Goal: Information Seeking & Learning: Learn about a topic

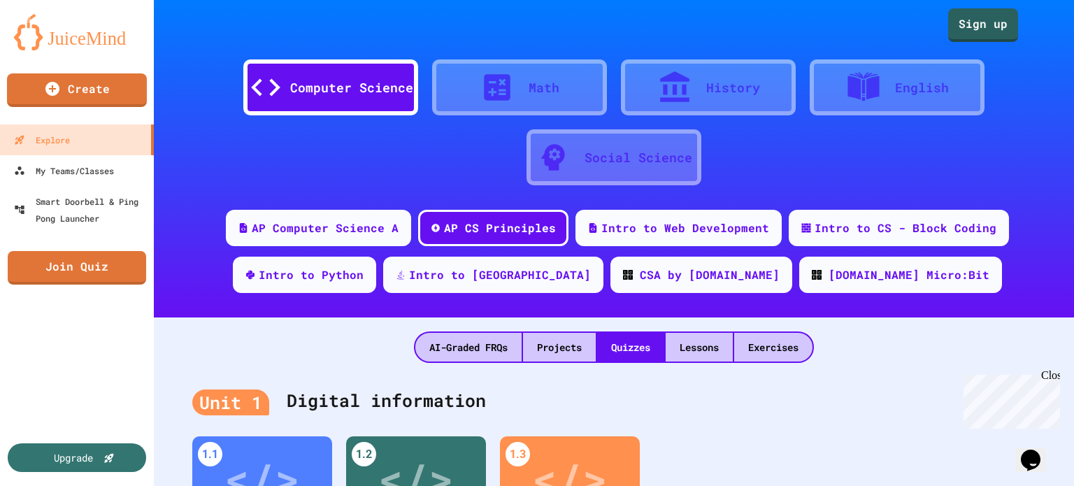
click at [34, 327] on div "Upgrade" at bounding box center [77, 385] width 154 height 201
drag, startPoint x: 334, startPoint y: 91, endPoint x: 305, endPoint y: 182, distance: 95.3
click at [310, 180] on div "Computer Science Math History English Social Science" at bounding box center [614, 115] width 878 height 147
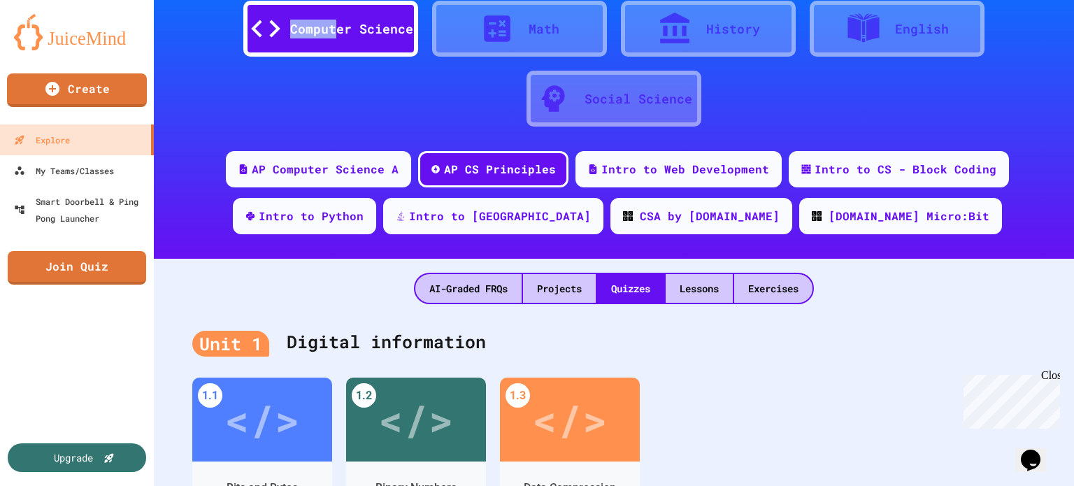
scroll to position [140, 0]
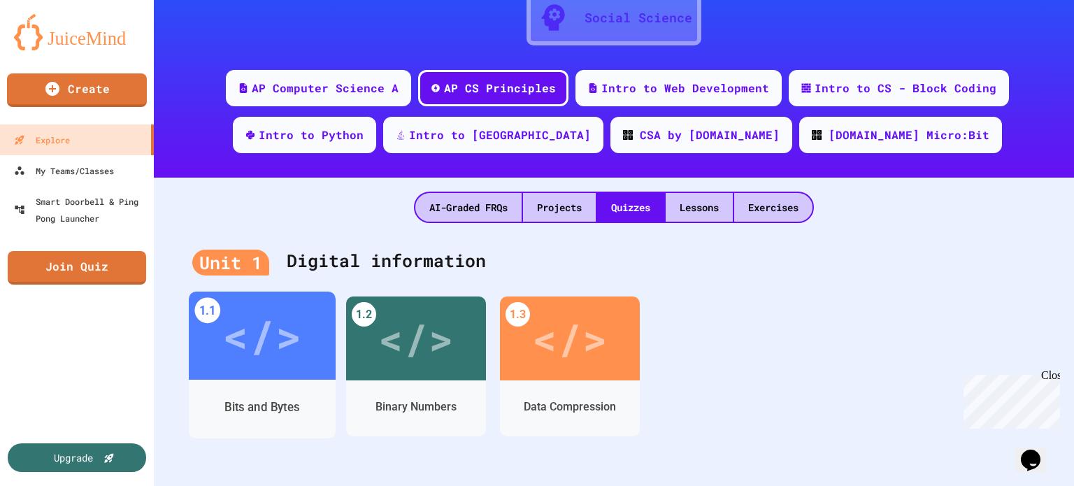
click at [262, 310] on div "</>" at bounding box center [261, 336] width 79 height 66
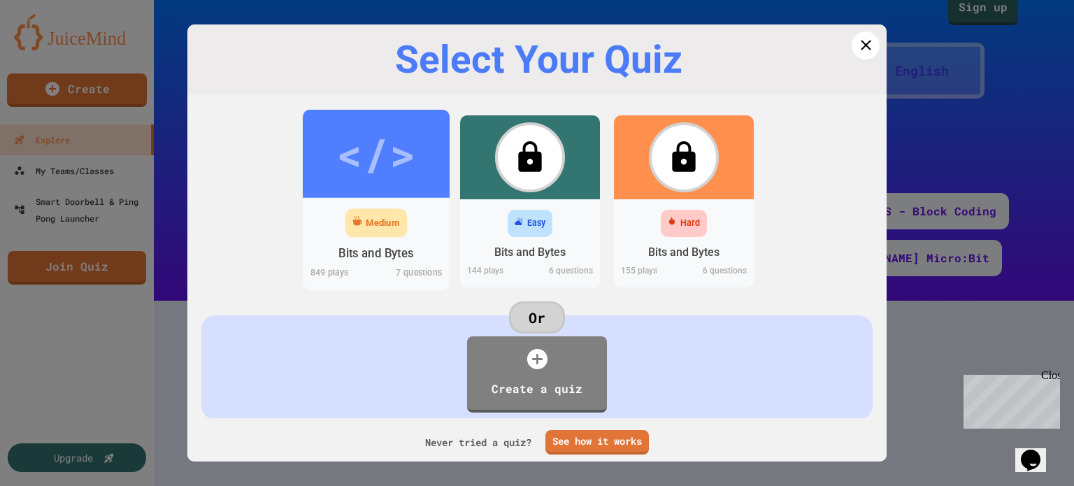
click at [378, 153] on div "</>" at bounding box center [375, 153] width 79 height 66
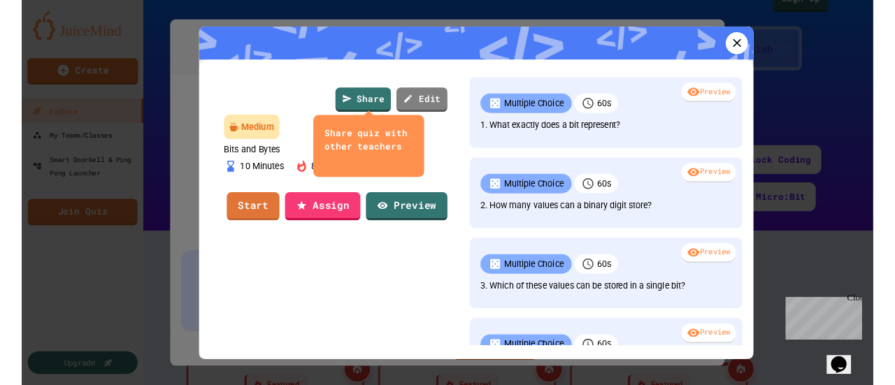
scroll to position [140, 0]
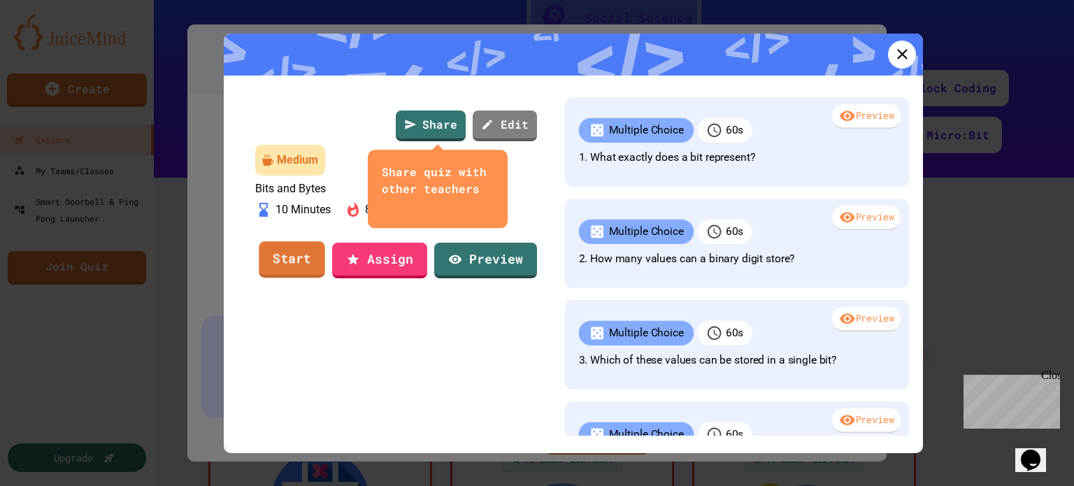
click at [291, 278] on link "Start" at bounding box center [292, 259] width 66 height 36
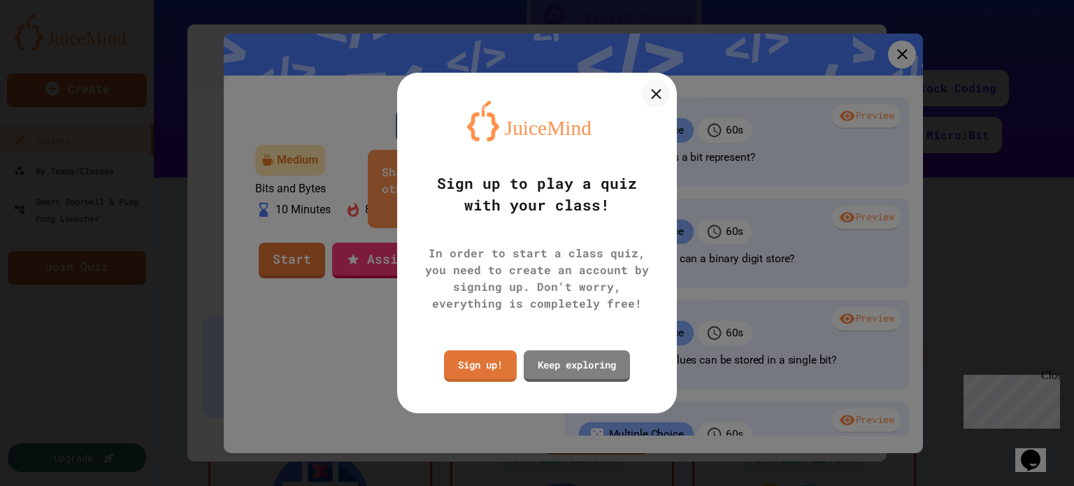
drag, startPoint x: 649, startPoint y: 111, endPoint x: 653, endPoint y: 100, distance: 11.7
click at [649, 111] on div "Sign up to play a quiz with your class! In order to start a class quiz, you nee…" at bounding box center [537, 243] width 280 height 341
drag, startPoint x: 657, startPoint y: 94, endPoint x: 672, endPoint y: 85, distance: 17.9
click at [657, 93] on icon at bounding box center [656, 94] width 10 height 10
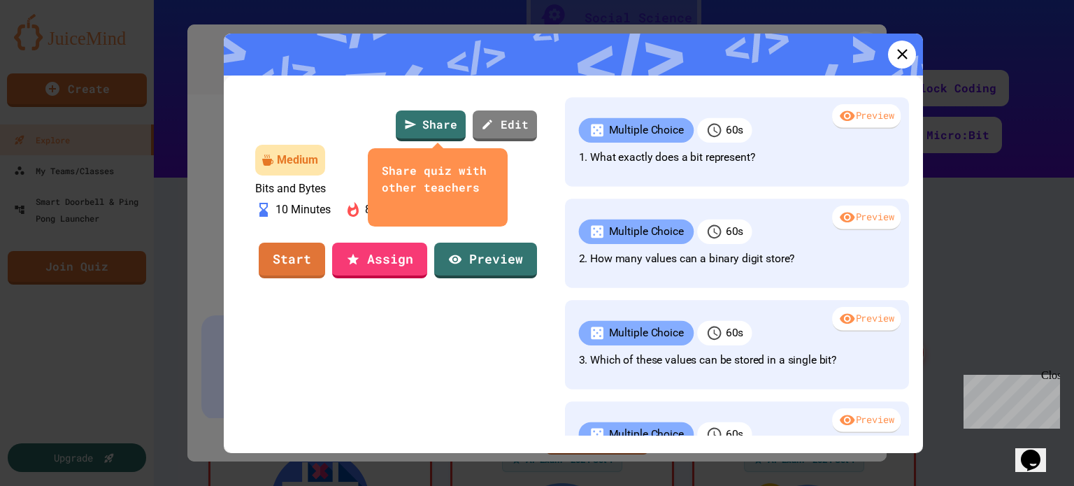
drag, startPoint x: 923, startPoint y: 64, endPoint x: 901, endPoint y: 61, distance: 22.7
click at [905, 62] on div "Share Share quiz with other teachers Edit Medium Bits and Bytes 10 Minutes 849 …" at bounding box center [537, 243] width 1074 height 486
click at [895, 59] on icon at bounding box center [901, 53] width 17 height 17
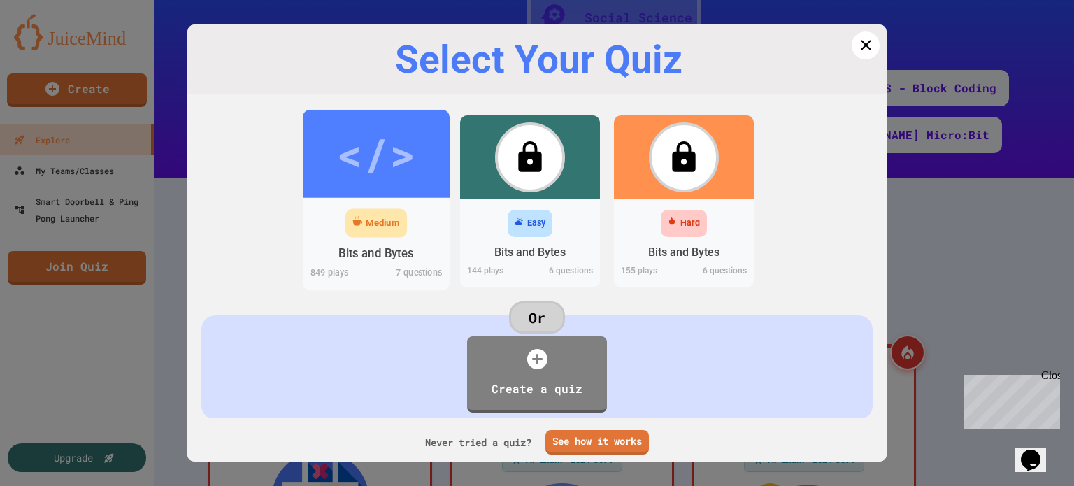
click at [371, 153] on div "</>" at bounding box center [375, 153] width 79 height 66
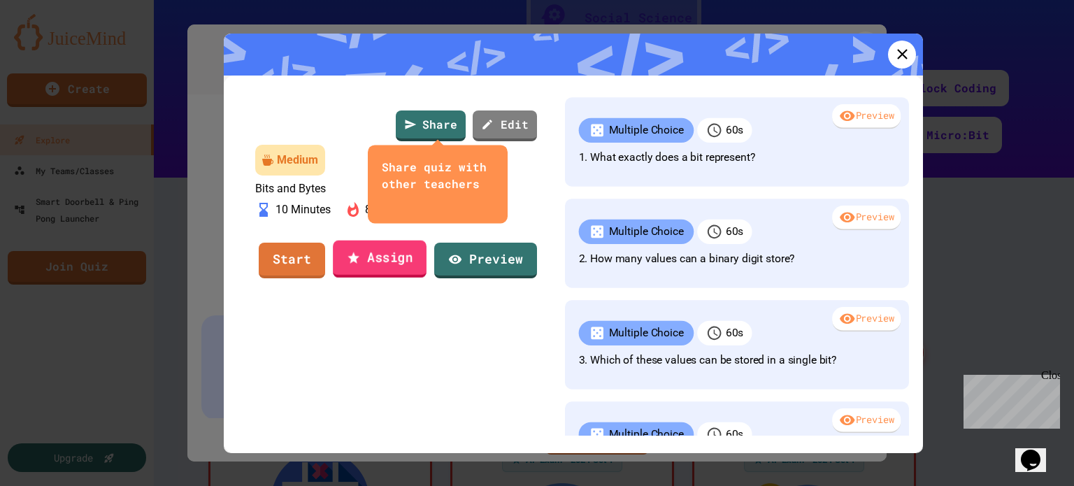
click at [377, 278] on link "Assign" at bounding box center [380, 260] width 94 height 38
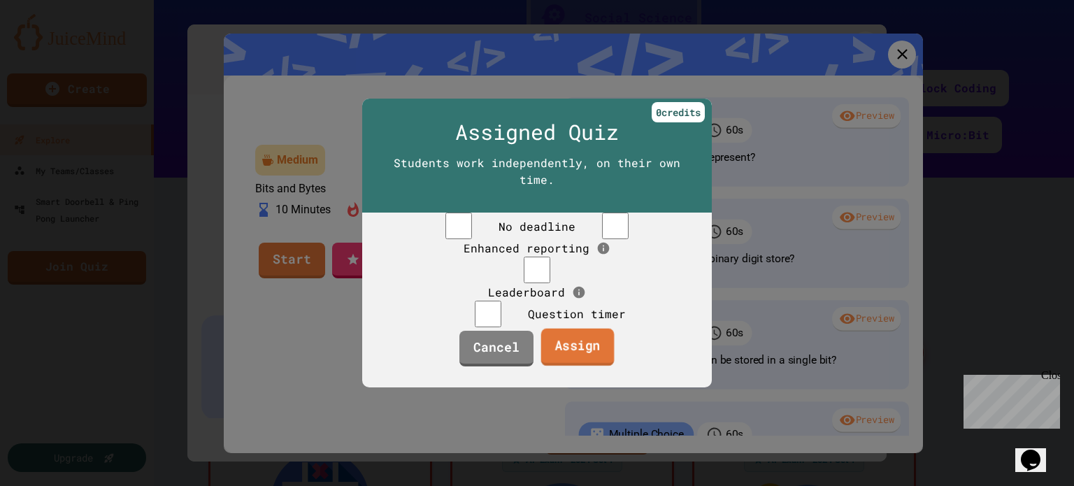
click at [571, 366] on link "Assign" at bounding box center [577, 347] width 73 height 38
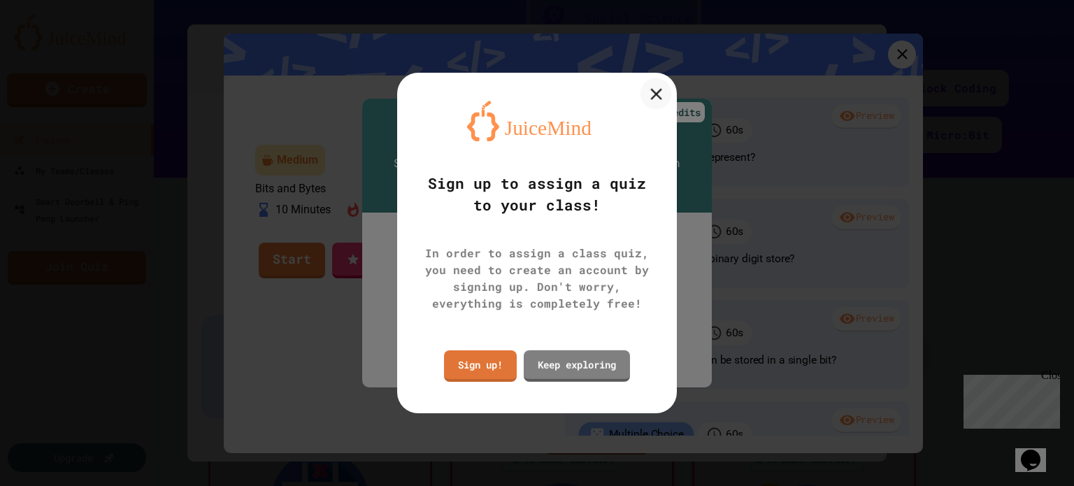
click at [660, 100] on icon at bounding box center [656, 94] width 20 height 20
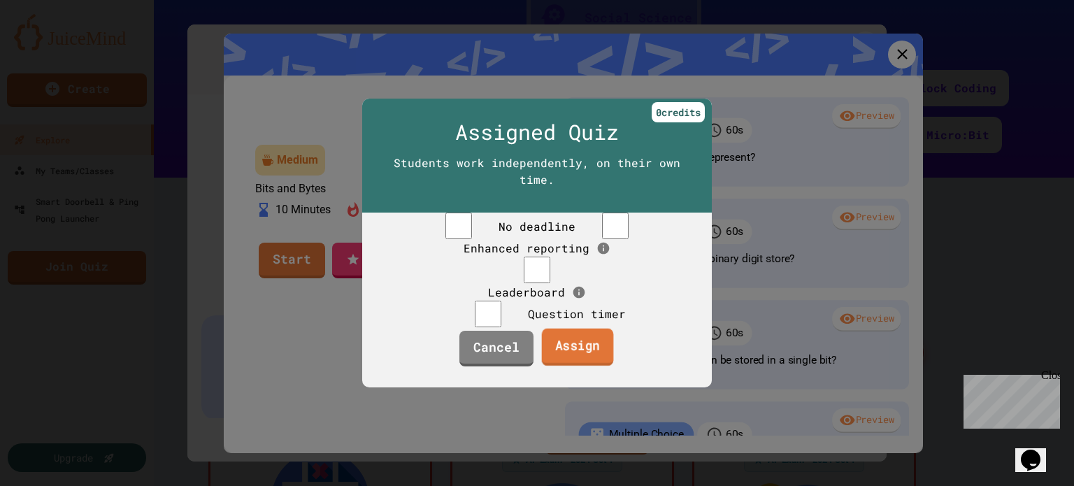
click at [576, 366] on link "Assign" at bounding box center [578, 347] width 72 height 38
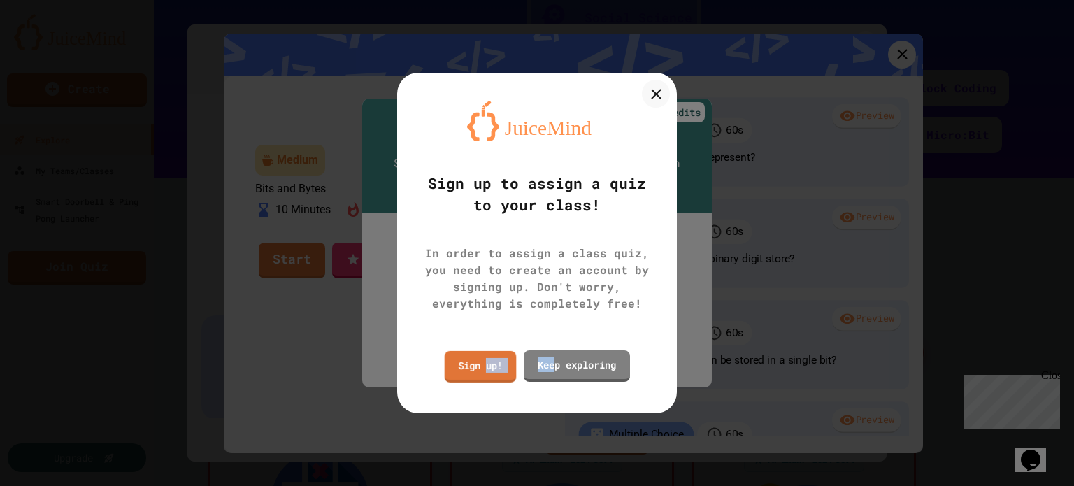
drag, startPoint x: 487, startPoint y: 365, endPoint x: 555, endPoint y: 385, distance: 70.8
click at [555, 388] on div "Sign up to assign a quiz to your class! In order to assign a class quiz, you ne…" at bounding box center [537, 243] width 280 height 341
click at [565, 374] on link "Keep exploring" at bounding box center [576, 364] width 103 height 33
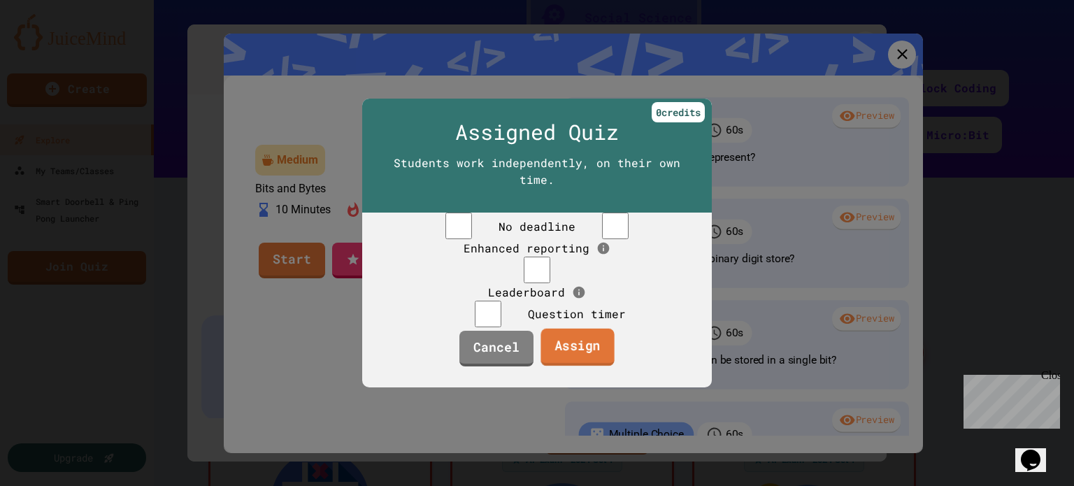
click at [567, 366] on link "Assign" at bounding box center [577, 348] width 73 height 38
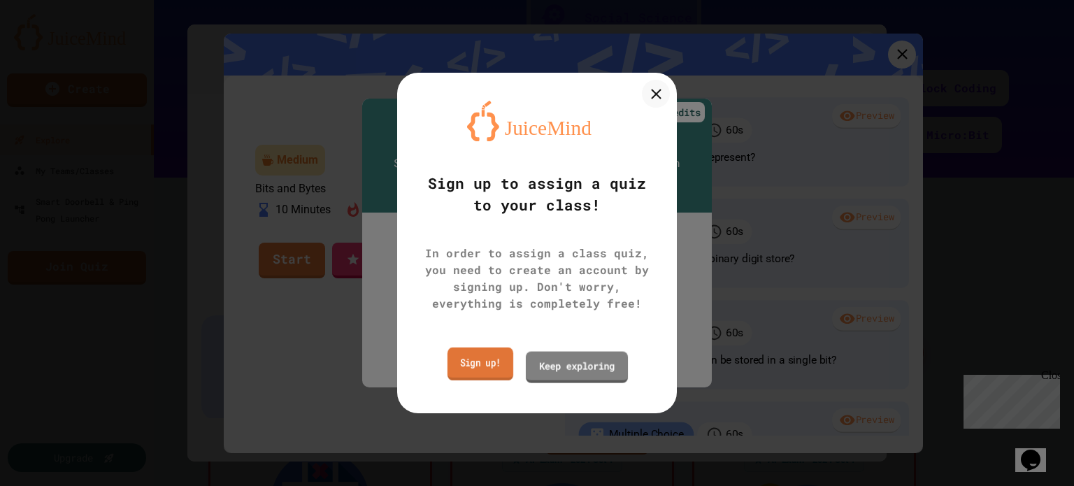
click at [485, 360] on link "Sign up!" at bounding box center [481, 364] width 66 height 33
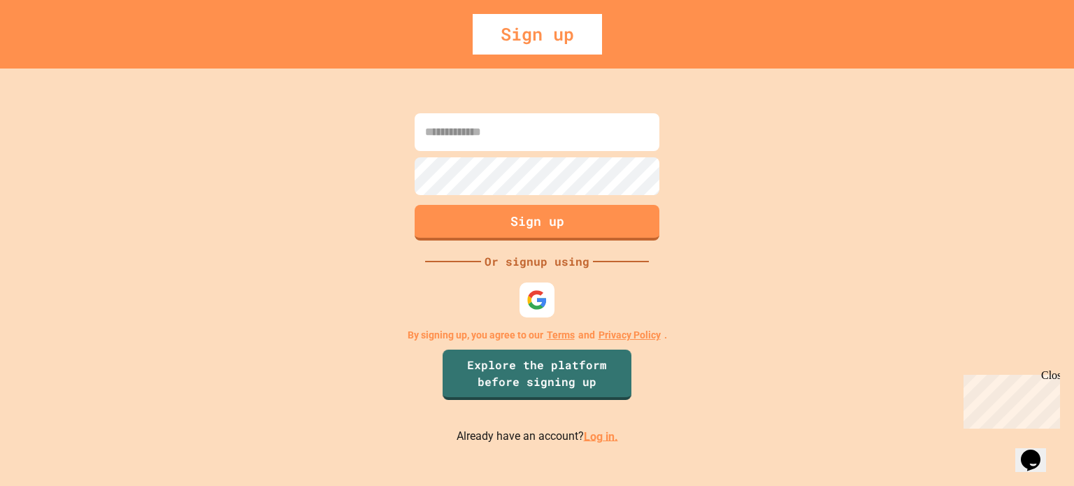
click at [482, 133] on input at bounding box center [537, 132] width 245 height 38
click at [483, 134] on input at bounding box center [537, 132] width 245 height 38
type input "*"
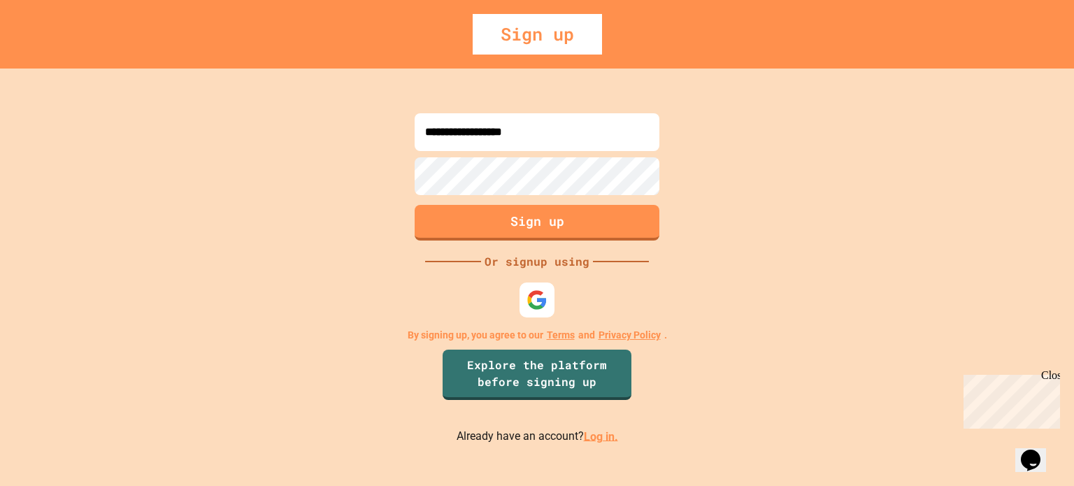
type input "**********"
click at [457, 215] on button "Sign up" at bounding box center [538, 221] width 250 height 36
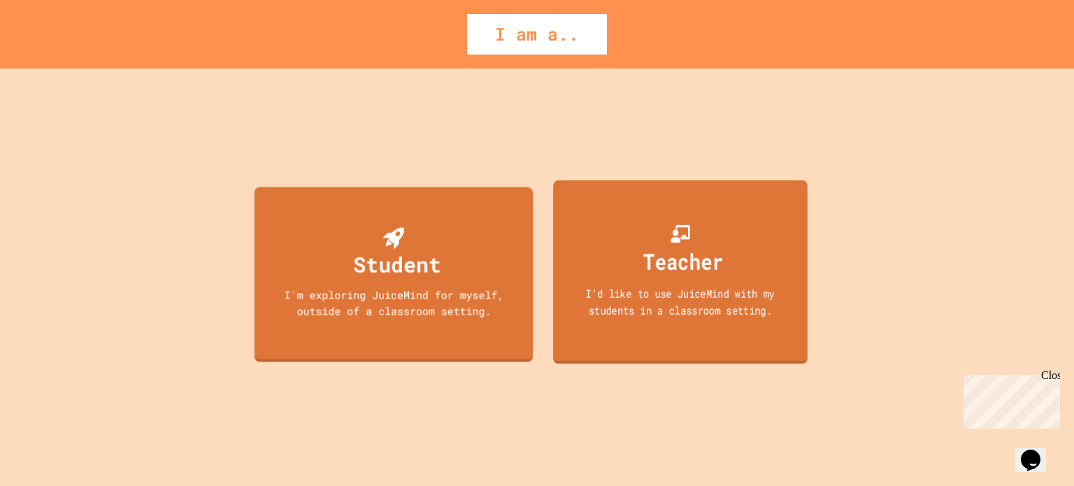
click at [667, 261] on div "Teacher" at bounding box center [683, 261] width 80 height 33
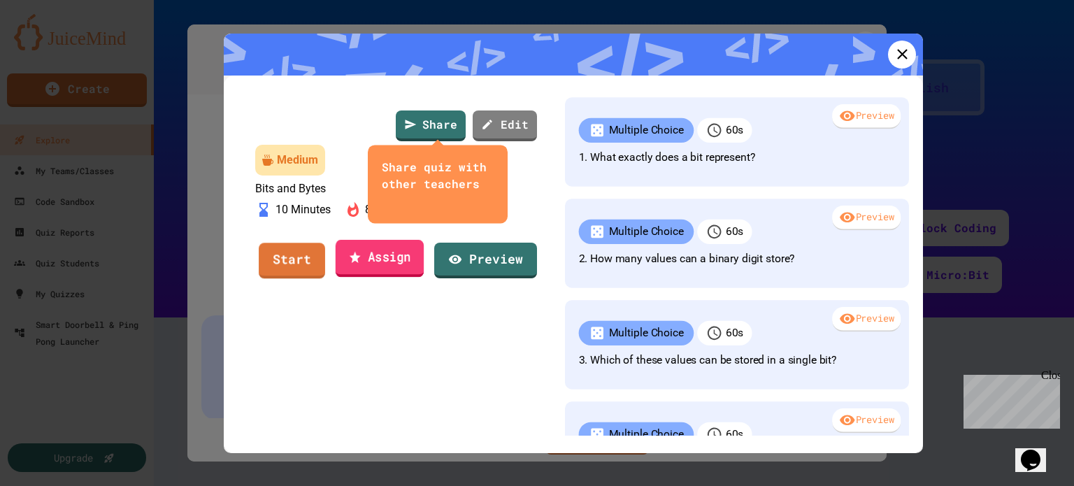
click at [366, 278] on link "Assign" at bounding box center [380, 259] width 88 height 38
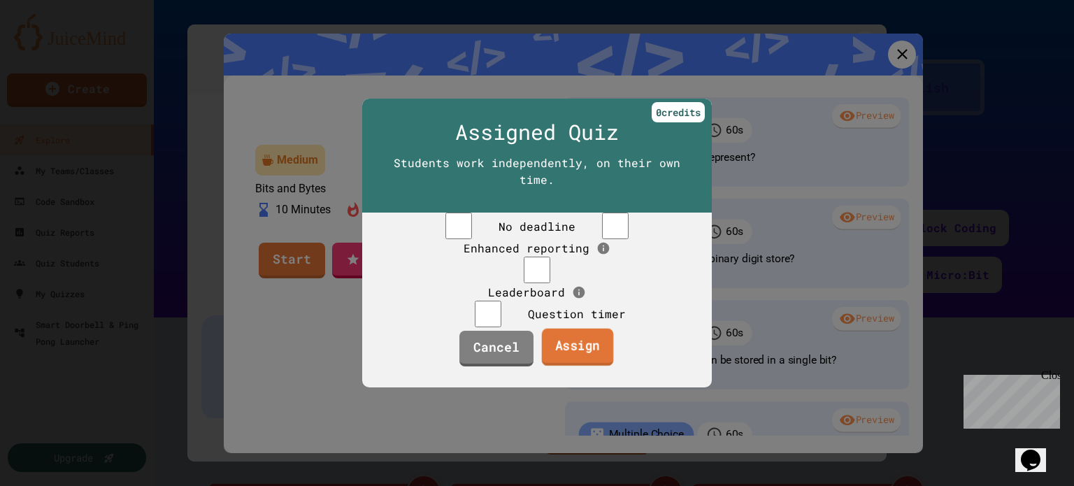
click at [560, 366] on link "Assign" at bounding box center [578, 347] width 72 height 38
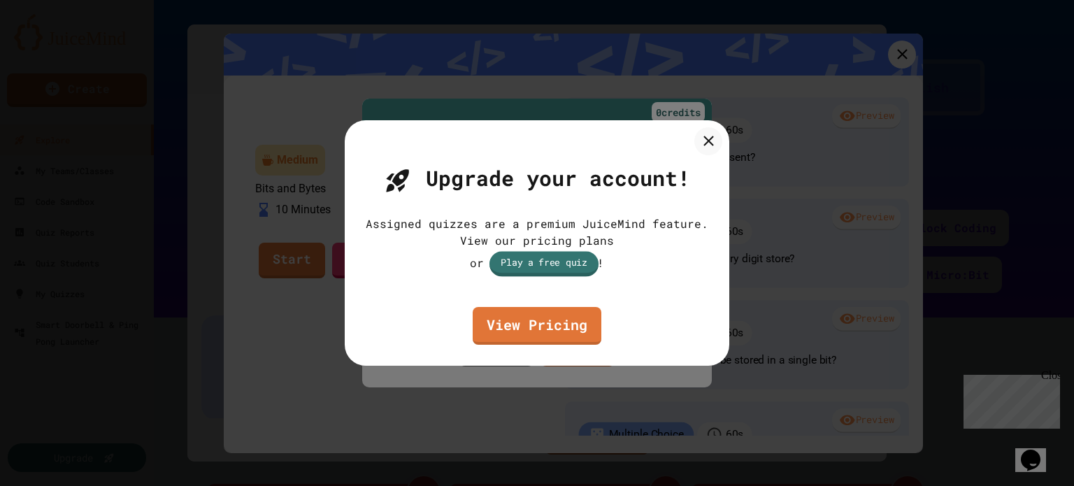
click at [520, 268] on link "Play a free quiz" at bounding box center [544, 263] width 109 height 25
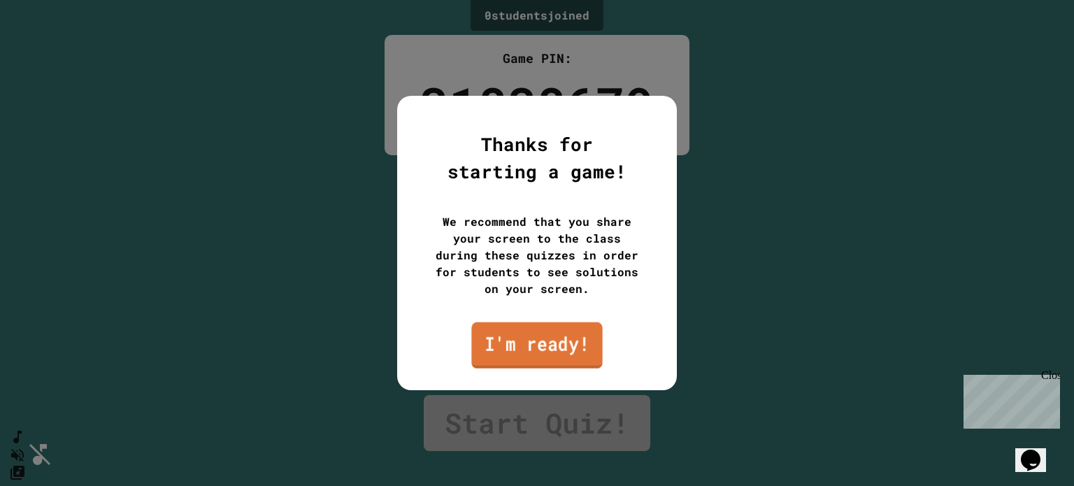
click at [509, 356] on link "I'm ready!" at bounding box center [536, 345] width 131 height 46
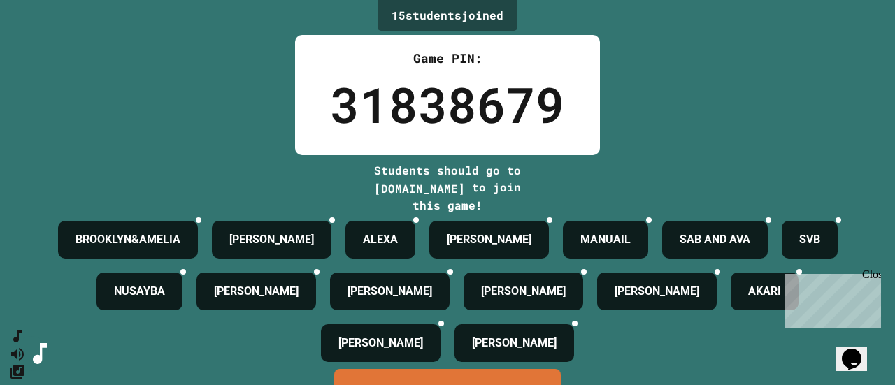
click at [870, 277] on div "Close" at bounding box center [870, 277] width 17 height 17
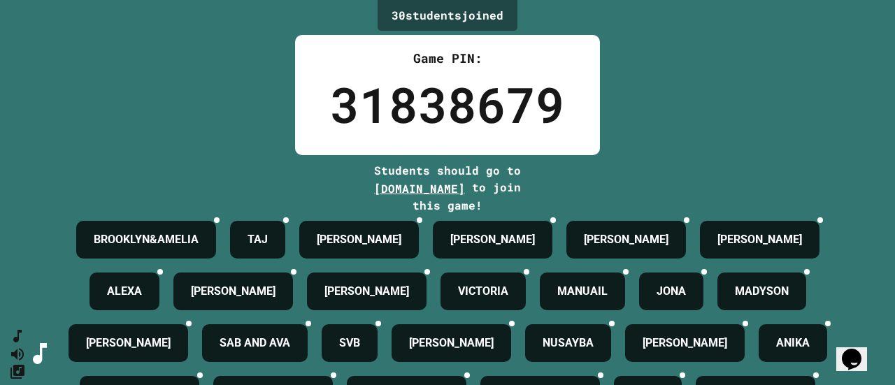
scroll to position [280, 0]
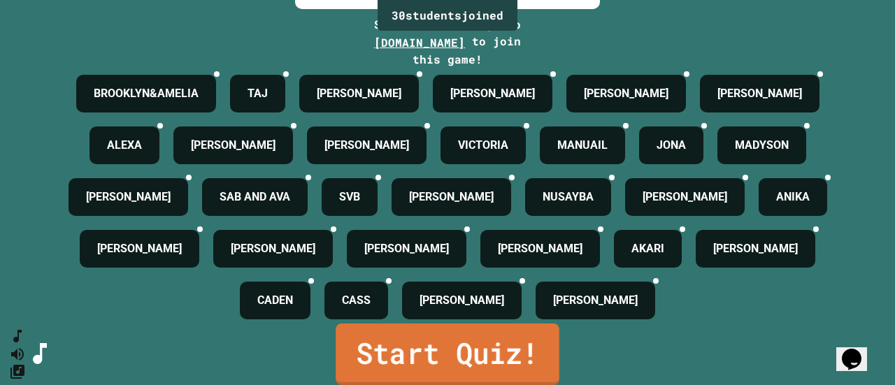
click at [419, 346] on link "Start Quiz!" at bounding box center [448, 355] width 224 height 62
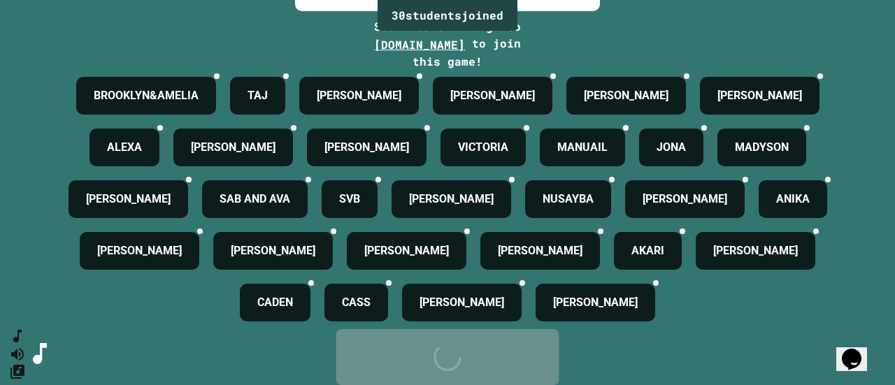
scroll to position [0, 0]
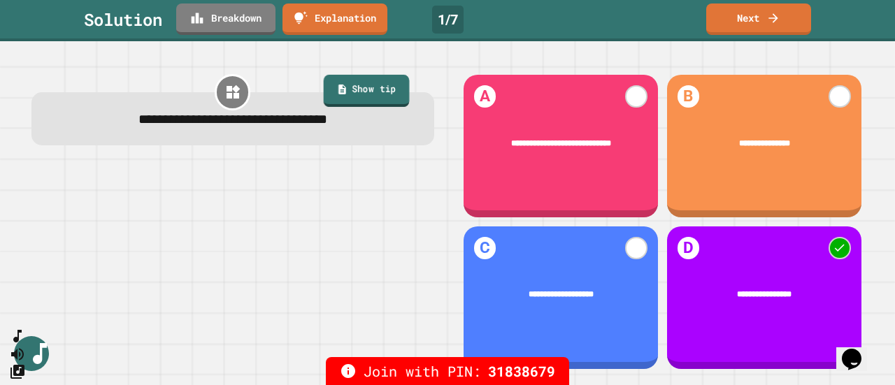
click at [345, 94] on link "Show tip" at bounding box center [366, 91] width 86 height 32
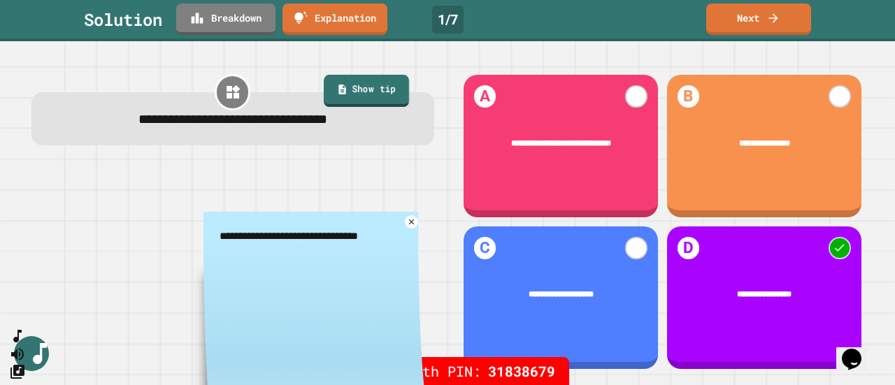
type textarea "*"
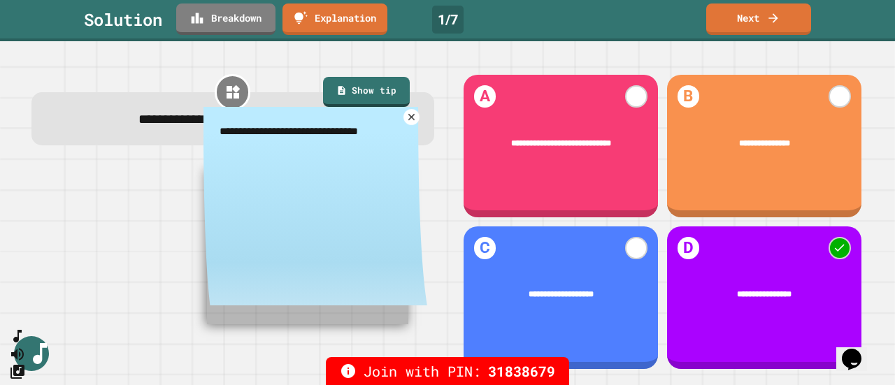
click at [406, 117] on icon at bounding box center [411, 116] width 10 height 10
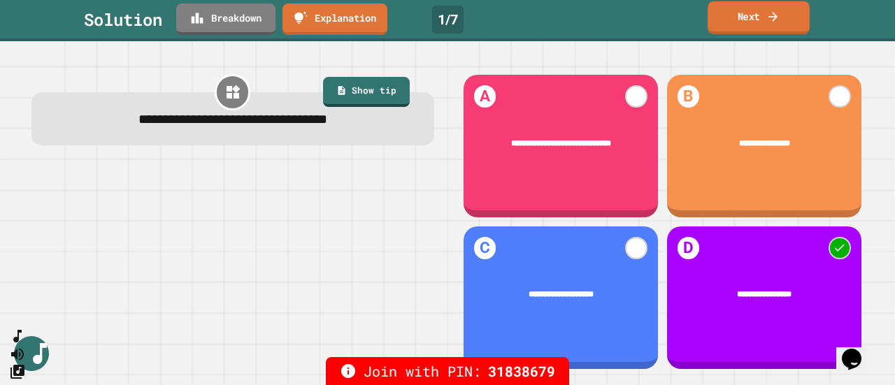
click at [733, 26] on link "Next" at bounding box center [759, 17] width 102 height 33
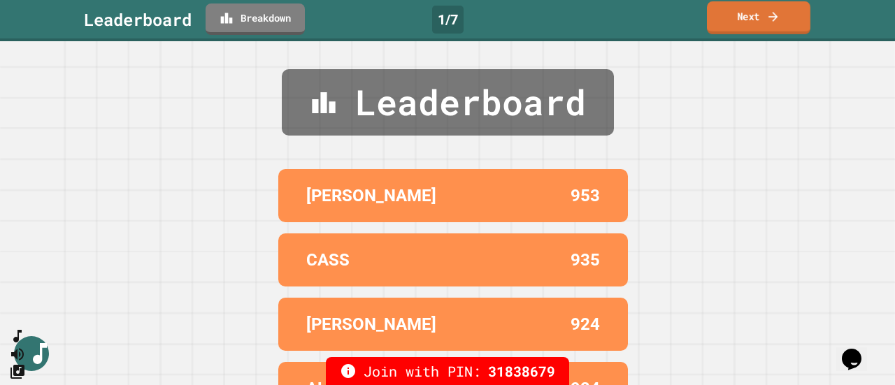
click at [726, 33] on link "Next" at bounding box center [759, 17] width 104 height 33
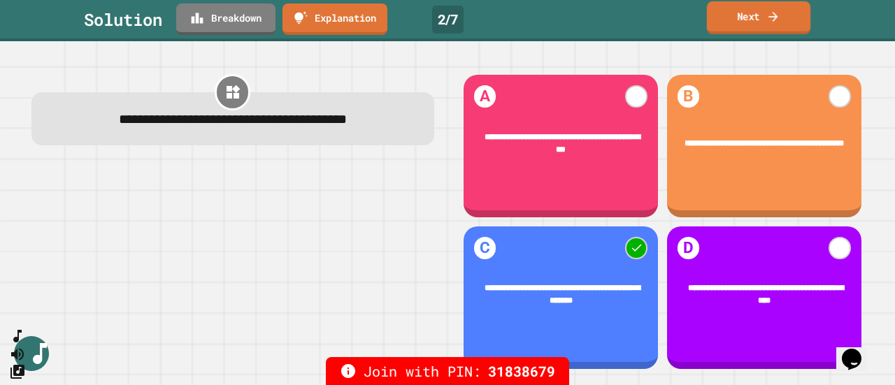
click at [739, 19] on link "Next" at bounding box center [759, 17] width 104 height 33
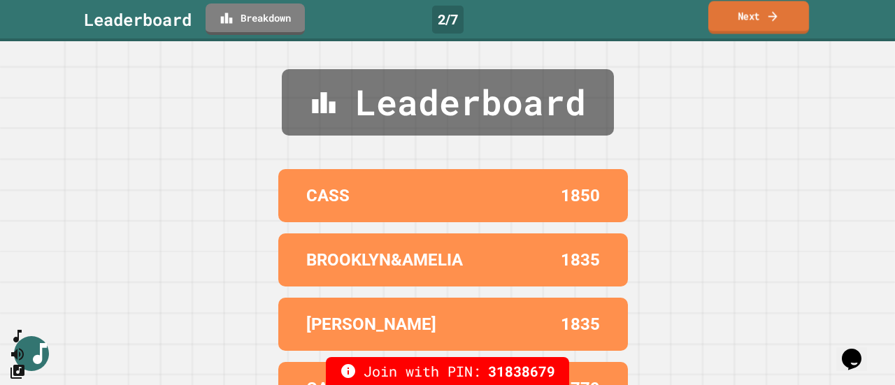
click at [734, 25] on link "Next" at bounding box center [758, 17] width 101 height 33
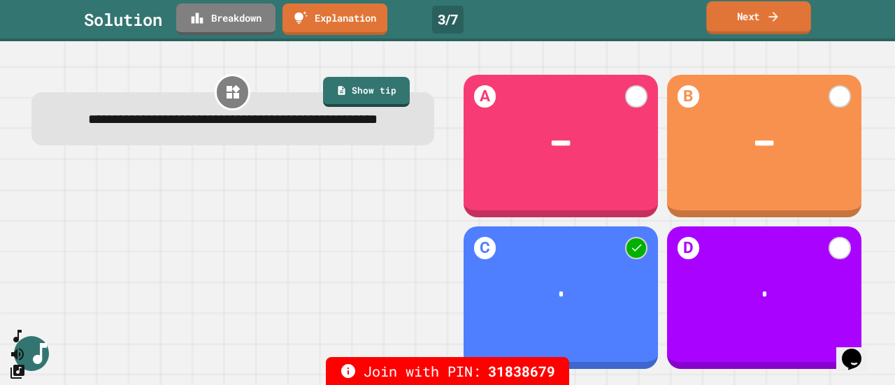
click at [753, 15] on link "Next" at bounding box center [758, 17] width 104 height 33
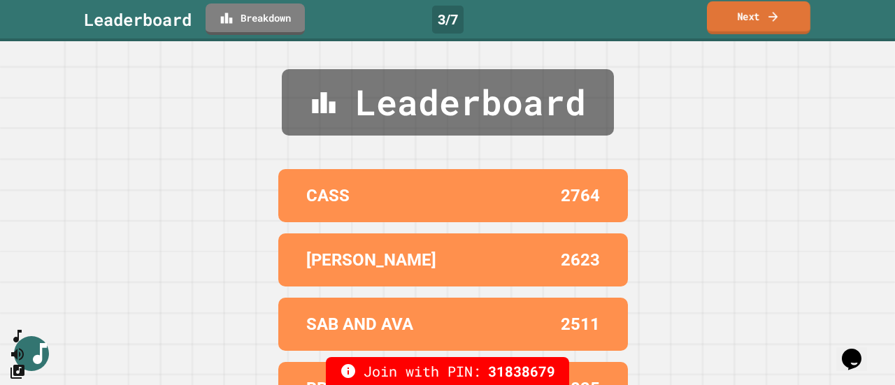
click at [736, 21] on link "Next" at bounding box center [759, 17] width 104 height 33
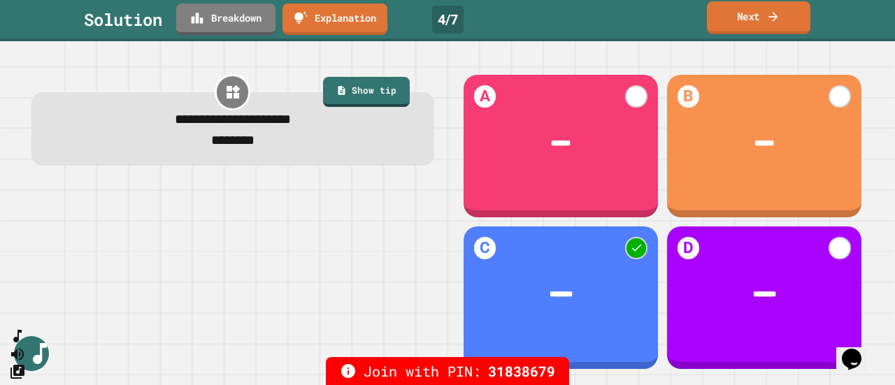
click at [757, 23] on link "Next" at bounding box center [759, 17] width 104 height 33
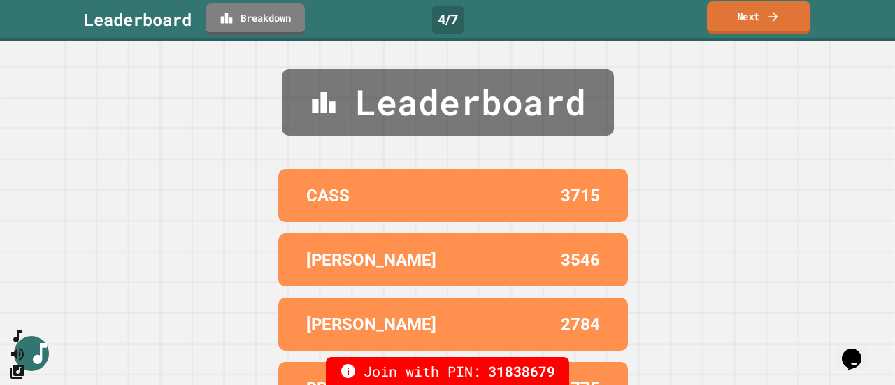
click at [744, 20] on link "Next" at bounding box center [759, 17] width 104 height 33
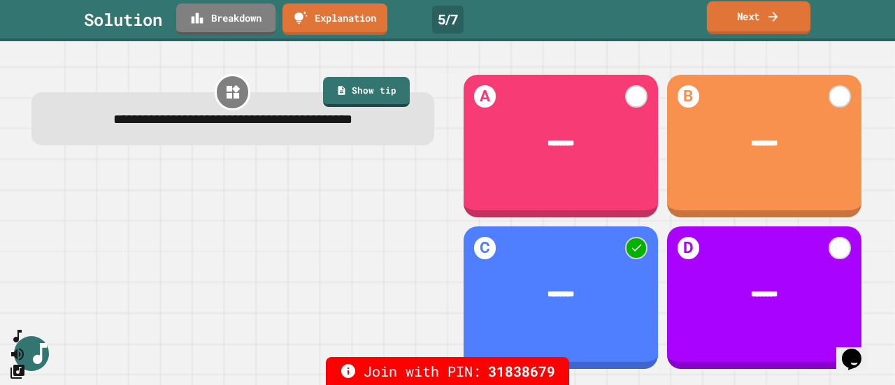
click at [727, 15] on link "Next" at bounding box center [759, 17] width 104 height 33
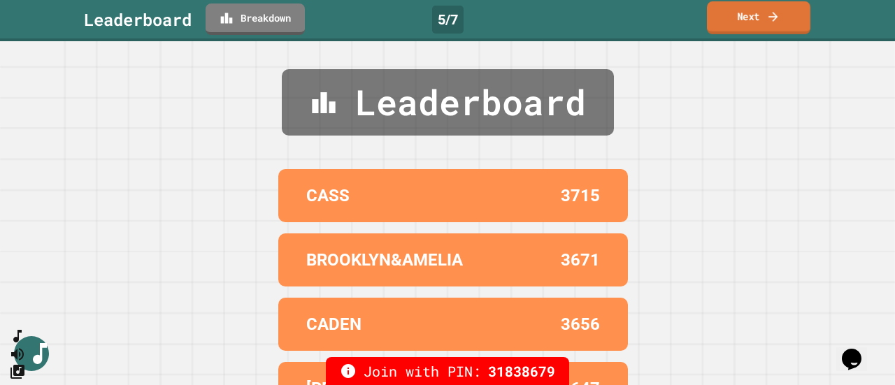
click at [725, 18] on link "Next" at bounding box center [759, 17] width 104 height 33
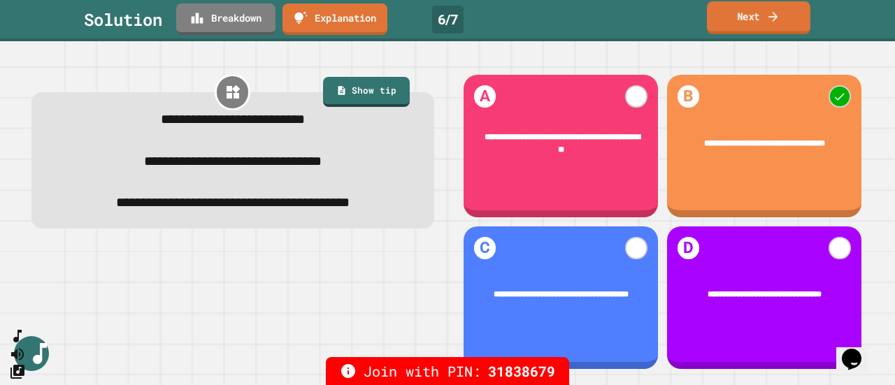
click at [767, 24] on link "Next" at bounding box center [759, 17] width 104 height 33
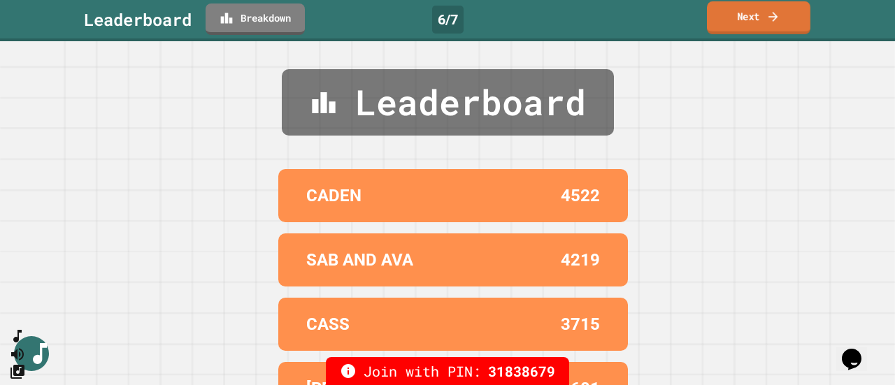
click at [764, 12] on link "Next" at bounding box center [759, 17] width 104 height 33
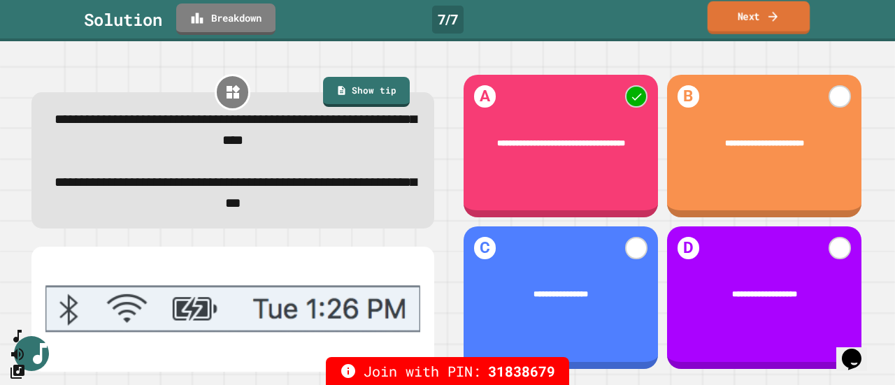
click at [733, 24] on link "Next" at bounding box center [759, 17] width 103 height 33
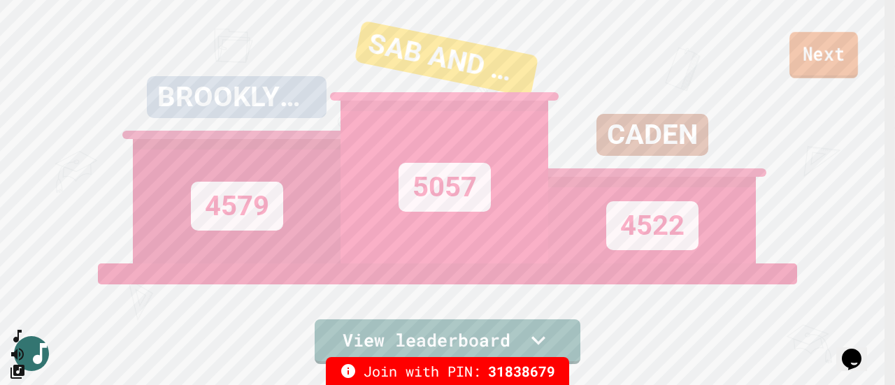
click at [834, 68] on link "Next" at bounding box center [824, 55] width 69 height 46
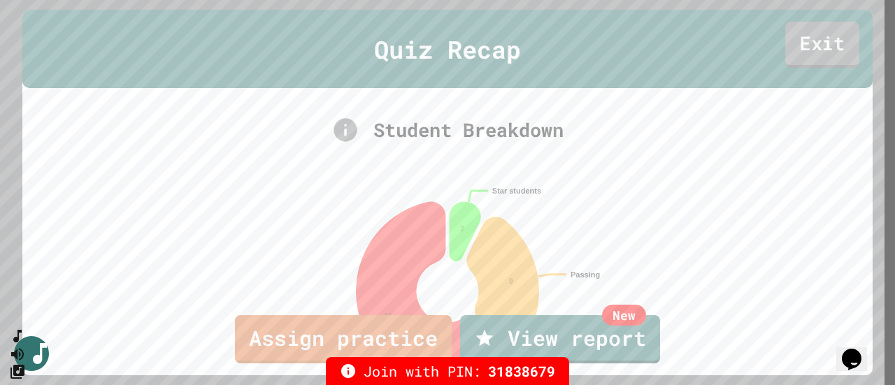
click at [829, 50] on link "Exit" at bounding box center [822, 45] width 74 height 46
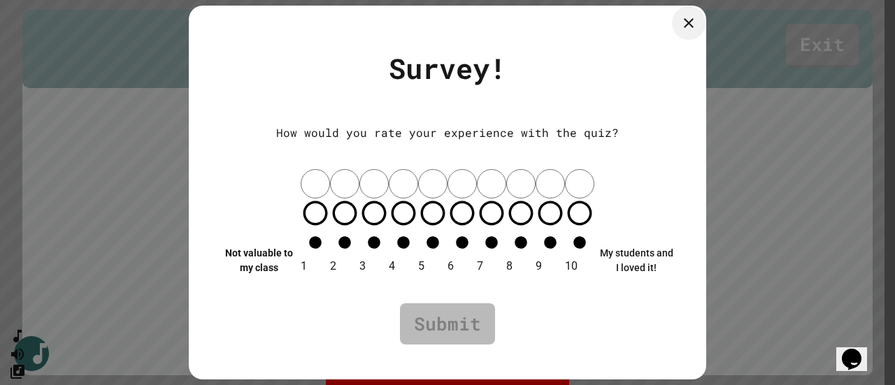
click at [680, 40] on div at bounding box center [689, 23] width 34 height 34
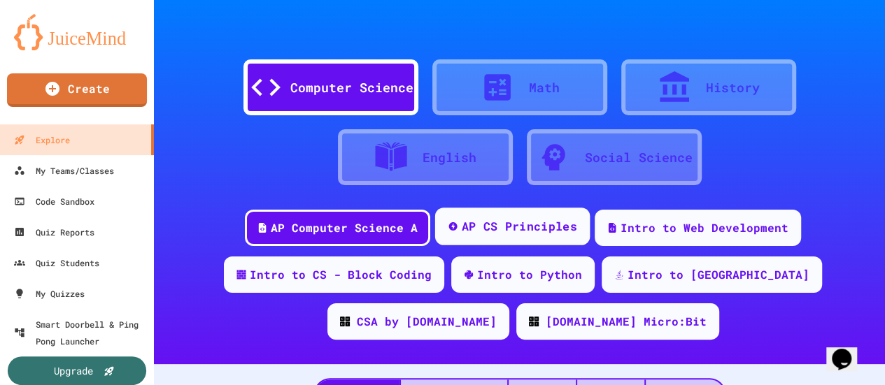
click at [487, 237] on div "AP CS Principles" at bounding box center [512, 227] width 155 height 38
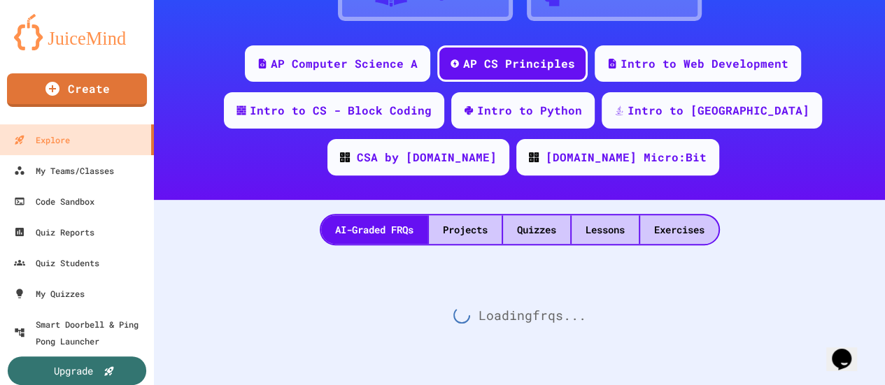
scroll to position [175, 0]
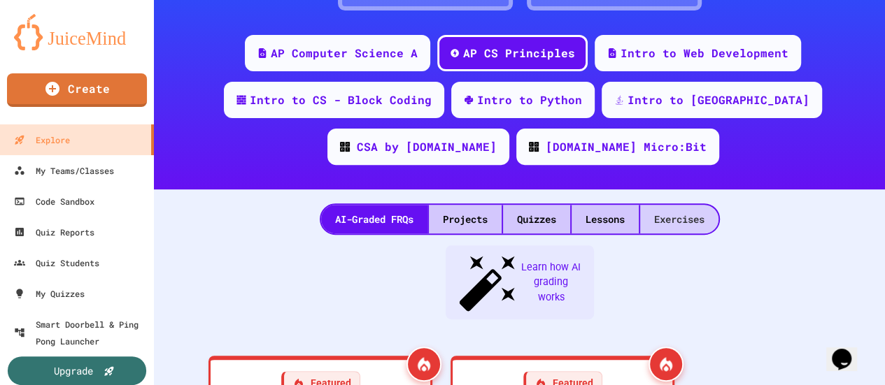
click at [683, 229] on div "Exercises" at bounding box center [679, 219] width 78 height 29
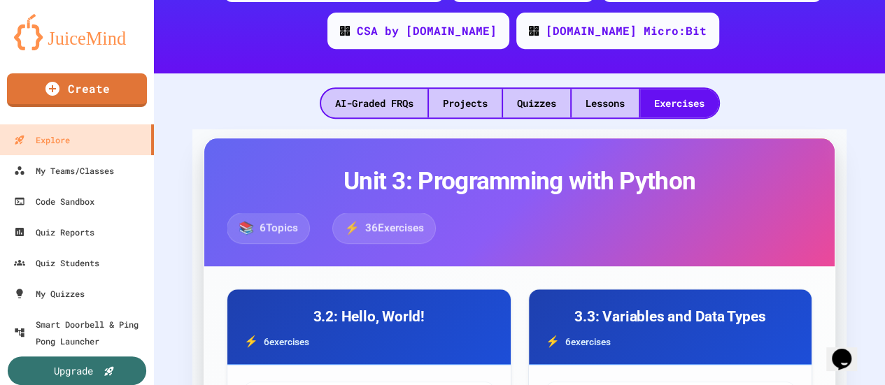
scroll to position [175, 0]
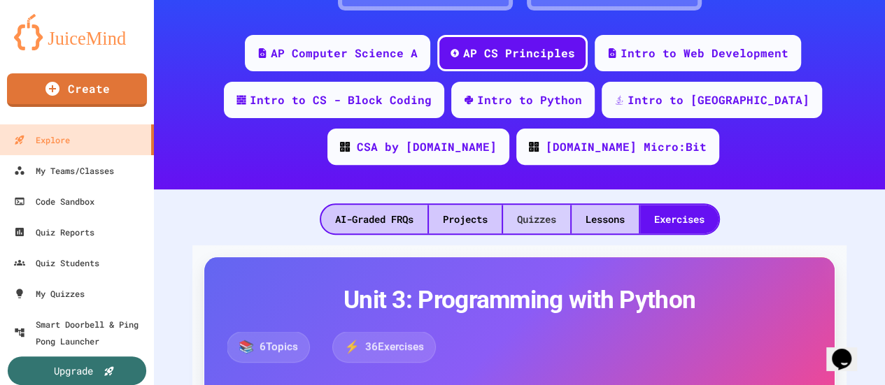
click at [526, 222] on div "Quizzes" at bounding box center [536, 219] width 67 height 29
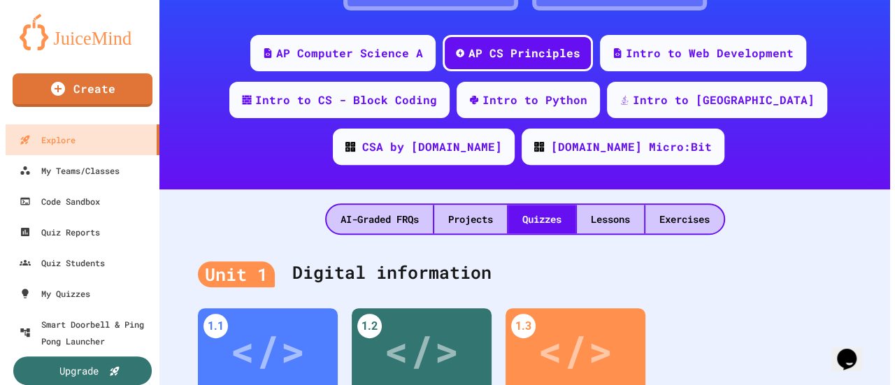
scroll to position [315, 0]
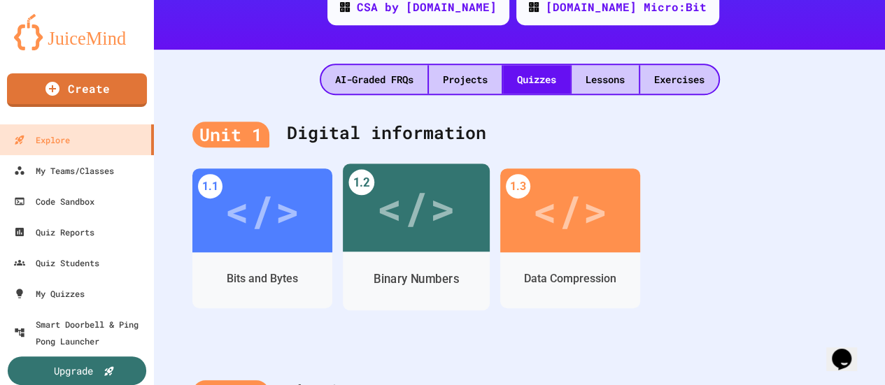
click at [385, 213] on div "</>" at bounding box center [415, 208] width 79 height 66
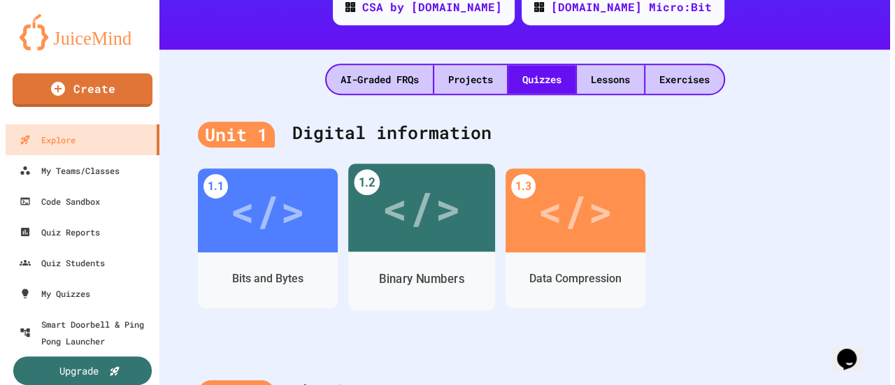
scroll to position [175, 0]
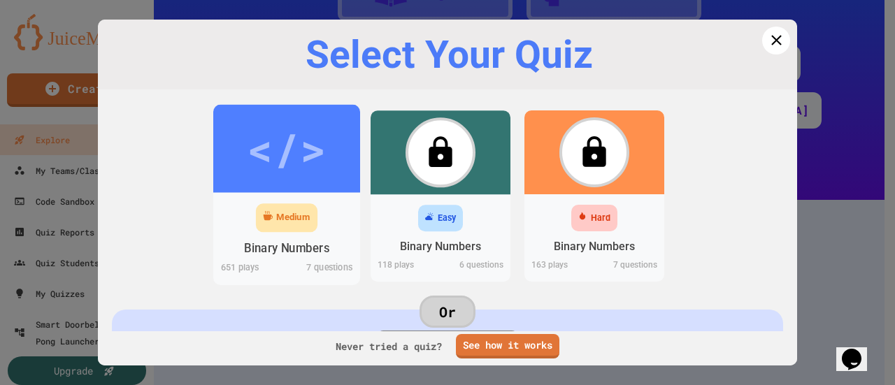
click at [215, 143] on div "</>" at bounding box center [286, 148] width 147 height 88
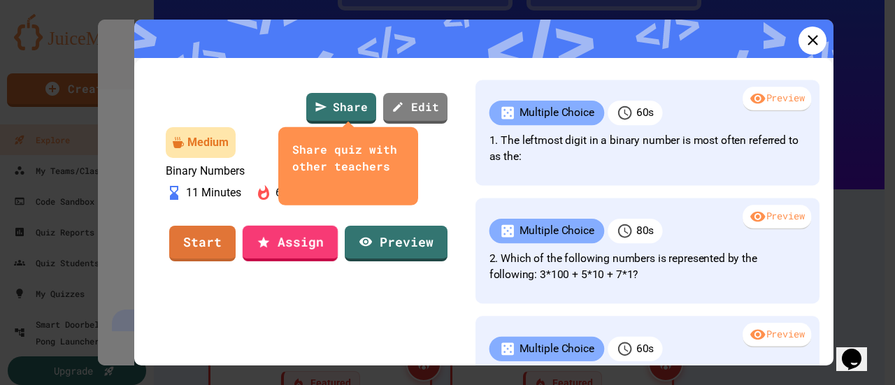
scroll to position [315, 0]
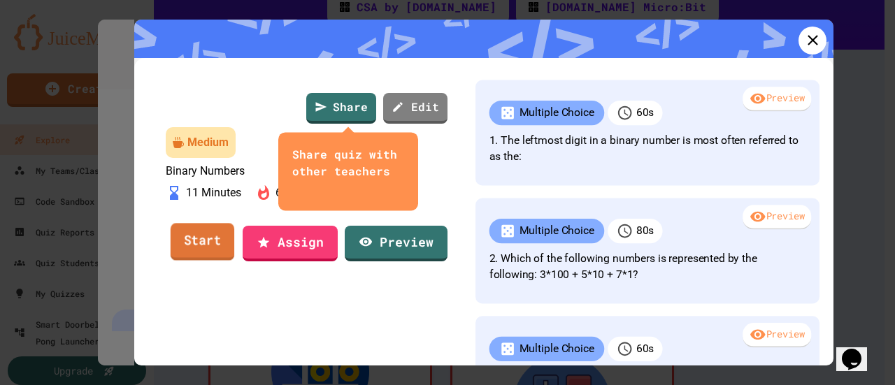
click at [189, 261] on link "Start" at bounding box center [203, 242] width 64 height 38
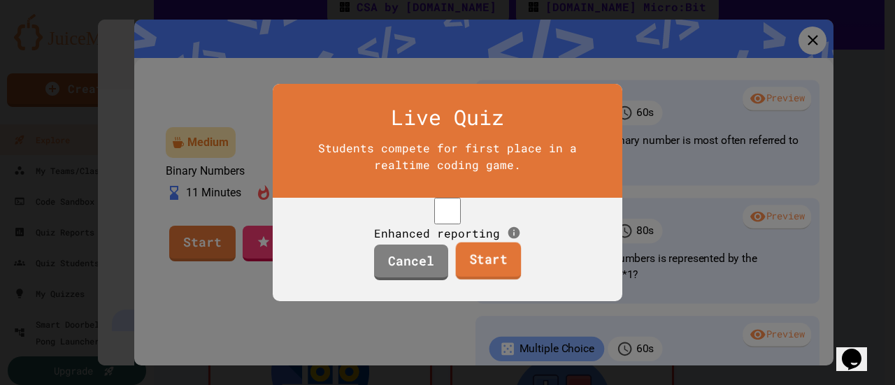
drag, startPoint x: 495, startPoint y: 287, endPoint x: 474, endPoint y: 299, distance: 24.1
click at [494, 280] on link "Start" at bounding box center [488, 262] width 66 height 38
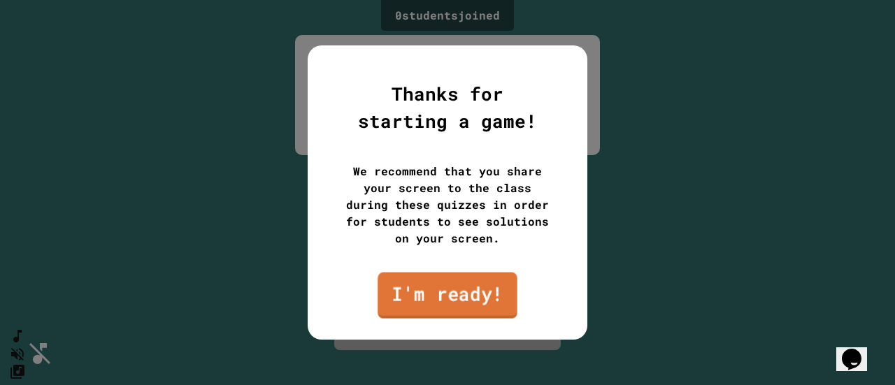
click at [475, 300] on link "I'm ready!" at bounding box center [448, 296] width 140 height 46
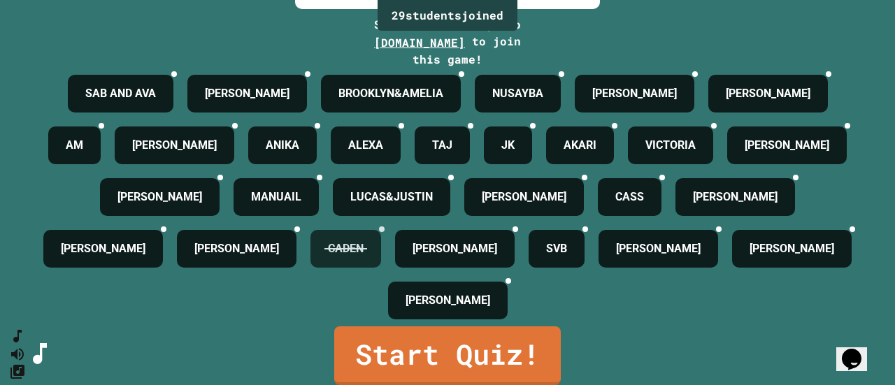
scroll to position [284, 0]
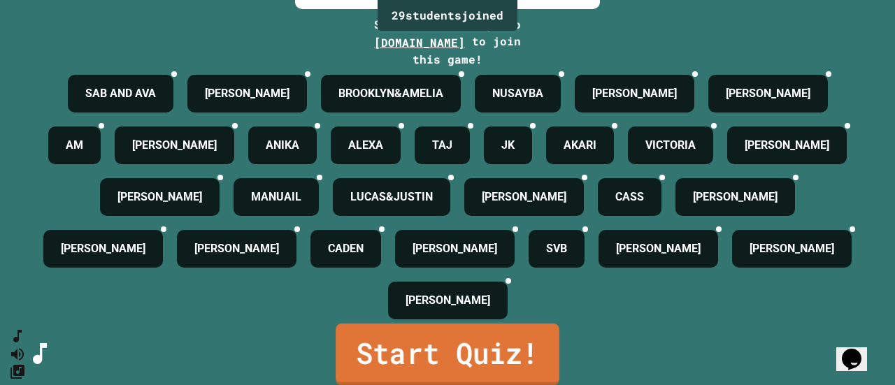
click at [416, 349] on link "Start Quiz!" at bounding box center [448, 355] width 224 height 62
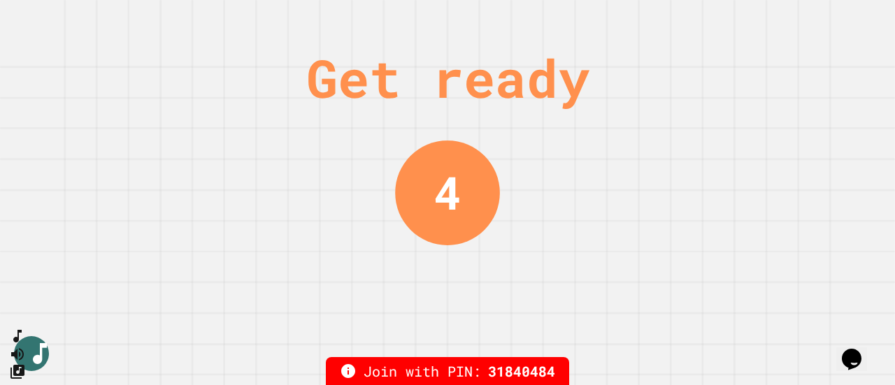
scroll to position [0, 0]
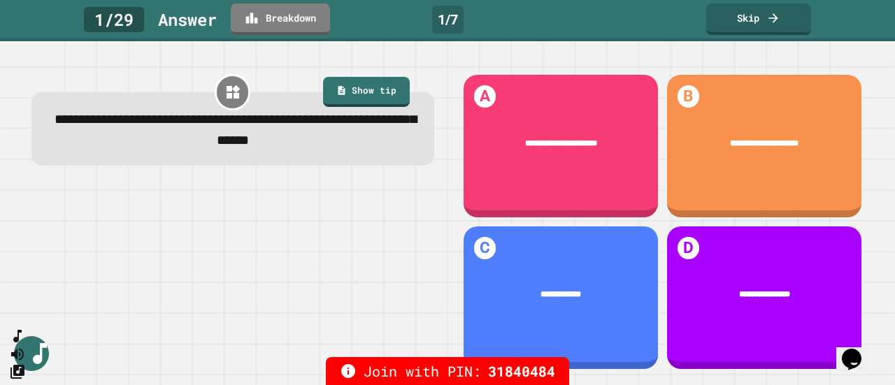
click at [26, 345] on icon "SpeedDial basic example" at bounding box center [17, 336] width 17 height 17
click at [17, 343] on button "SpeedDial basic example" at bounding box center [16, 334] width 20 height 20
click at [17, 343] on button "SpeedDial basic example" at bounding box center [15, 332] width 20 height 21
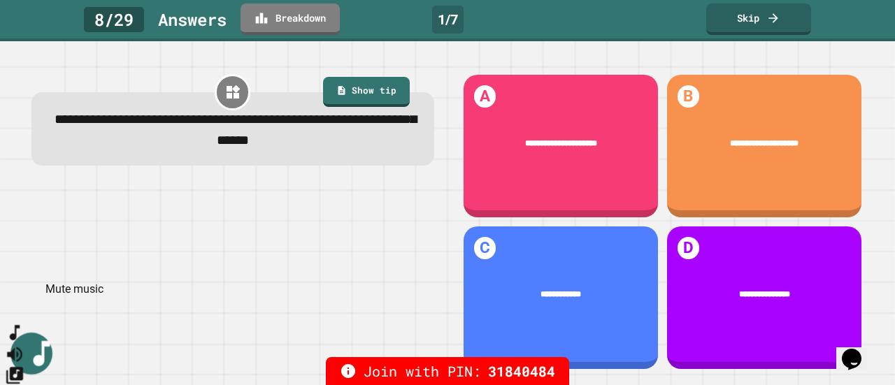
click at [25, 344] on icon "Mute music" at bounding box center [15, 354] width 20 height 20
click at [25, 345] on icon "SpeedDial basic example" at bounding box center [16, 336] width 18 height 18
drag, startPoint x: 45, startPoint y: 366, endPoint x: 31, endPoint y: 301, distance: 66.5
click at [25, 322] on div at bounding box center [15, 354] width 20 height 64
click at [25, 344] on icon "Unmute music" at bounding box center [15, 354] width 20 height 20
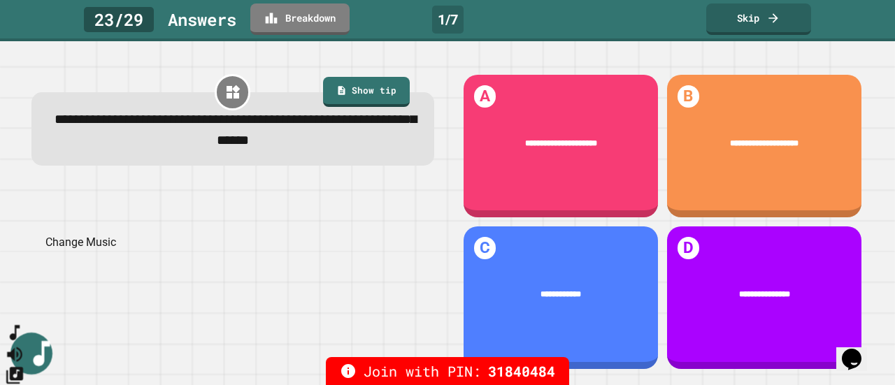
click at [23, 367] on icon "Change Music" at bounding box center [14, 375] width 17 height 17
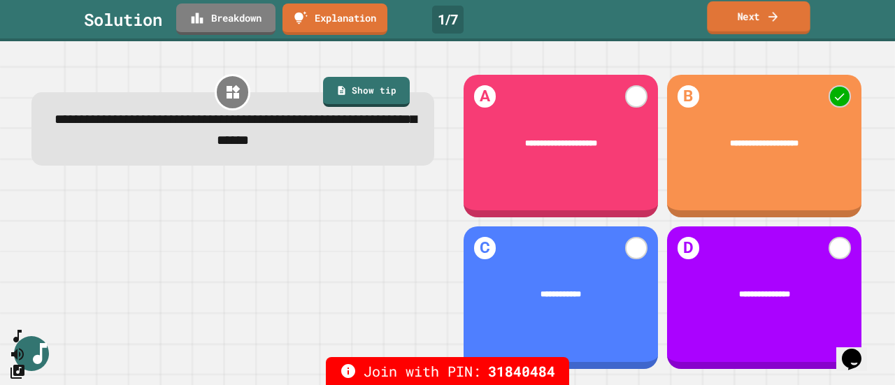
click at [753, 20] on link "Next" at bounding box center [758, 17] width 103 height 33
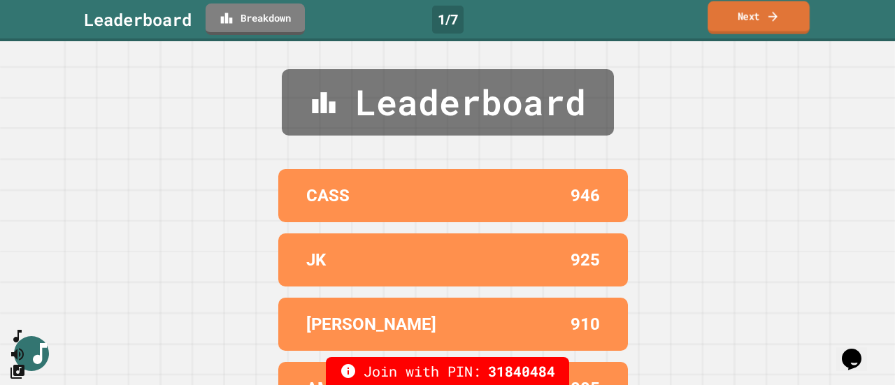
click at [747, 26] on link "Next" at bounding box center [759, 17] width 102 height 33
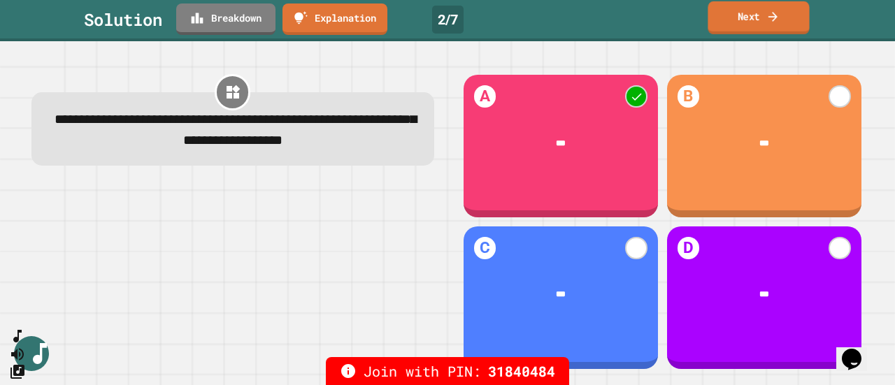
click at [735, 19] on link "Next" at bounding box center [758, 17] width 101 height 33
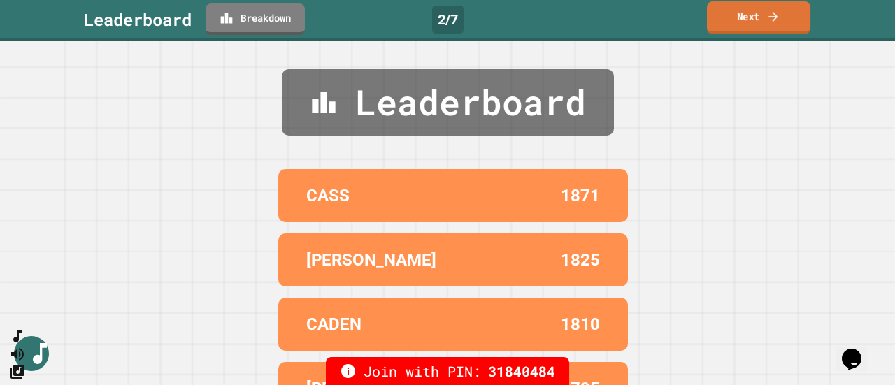
click at [768, 17] on icon at bounding box center [774, 16] width 14 height 15
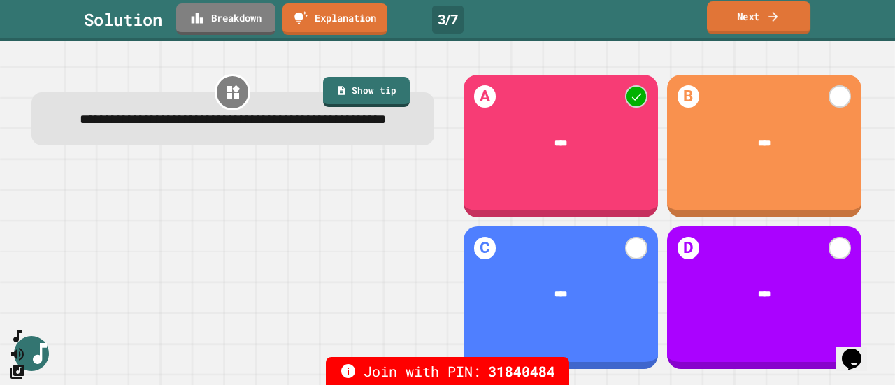
click at [743, 24] on link "Next" at bounding box center [759, 17] width 104 height 33
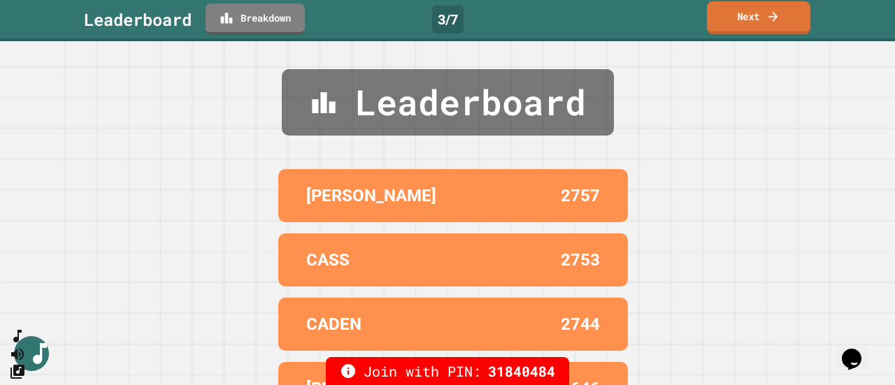
click at [750, 29] on link "Next" at bounding box center [759, 17] width 104 height 33
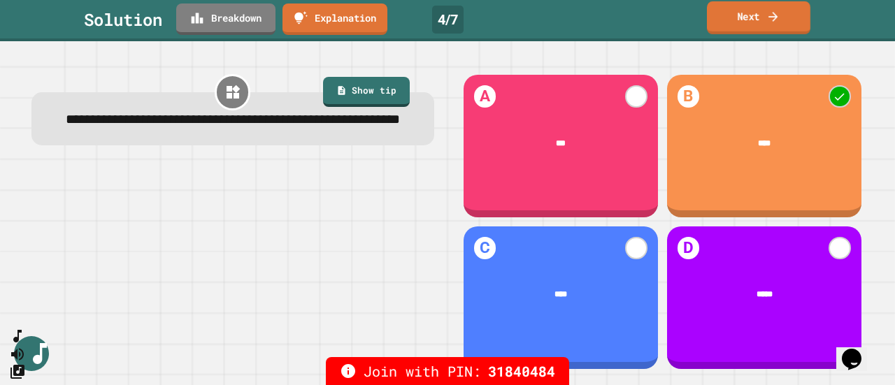
click at [744, 30] on link "Next" at bounding box center [759, 17] width 104 height 33
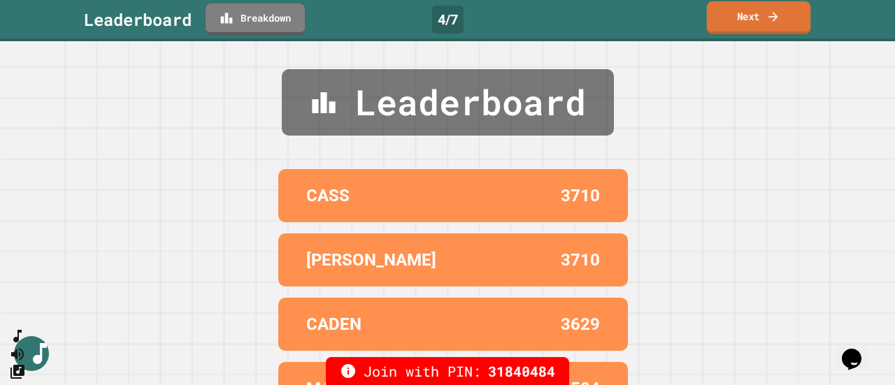
click at [758, 14] on link "Next" at bounding box center [759, 17] width 104 height 33
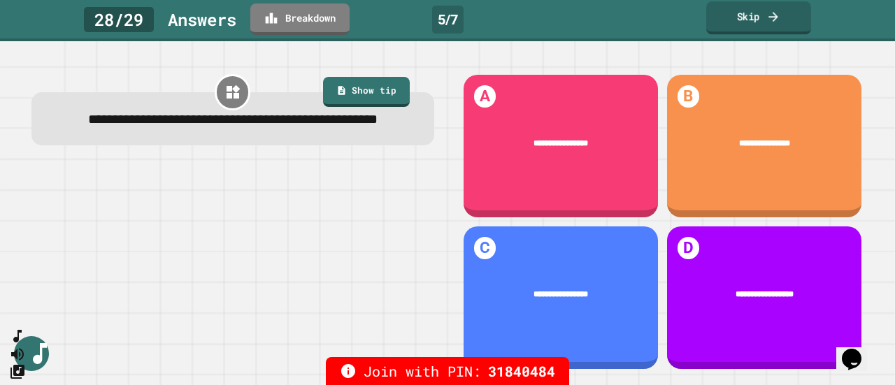
click at [755, 33] on link "Skip" at bounding box center [758, 17] width 105 height 33
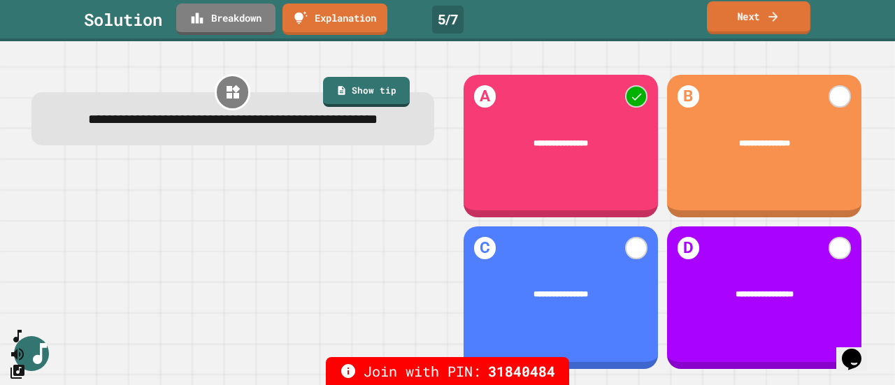
click at [734, 17] on link "Next" at bounding box center [759, 17] width 104 height 33
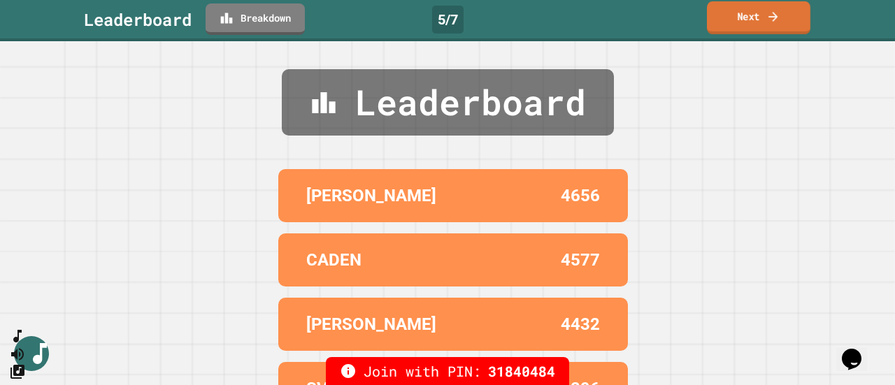
click at [725, 20] on link "Next" at bounding box center [759, 17] width 104 height 33
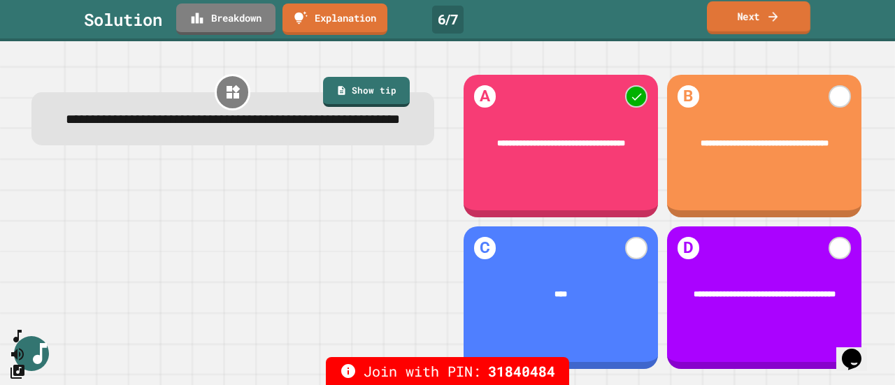
click at [753, 21] on link "Next" at bounding box center [759, 17] width 104 height 33
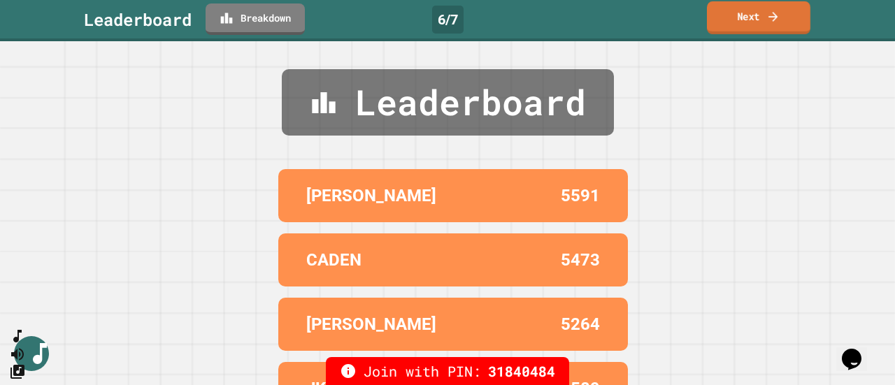
click at [753, 17] on link "Next" at bounding box center [759, 17] width 104 height 33
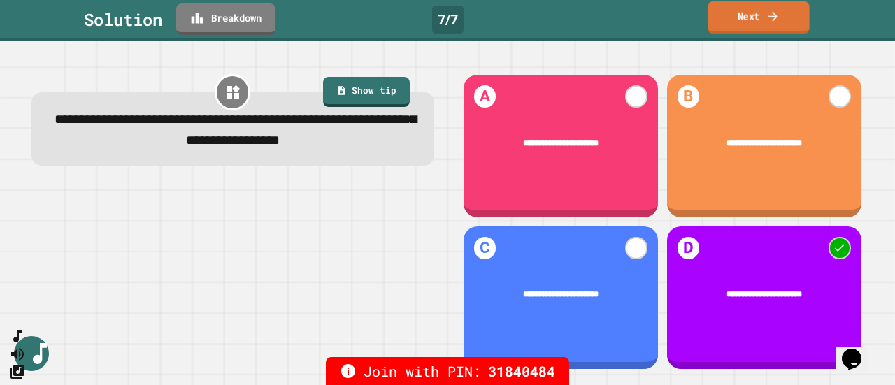
click at [737, 13] on link "Next" at bounding box center [758, 17] width 101 height 33
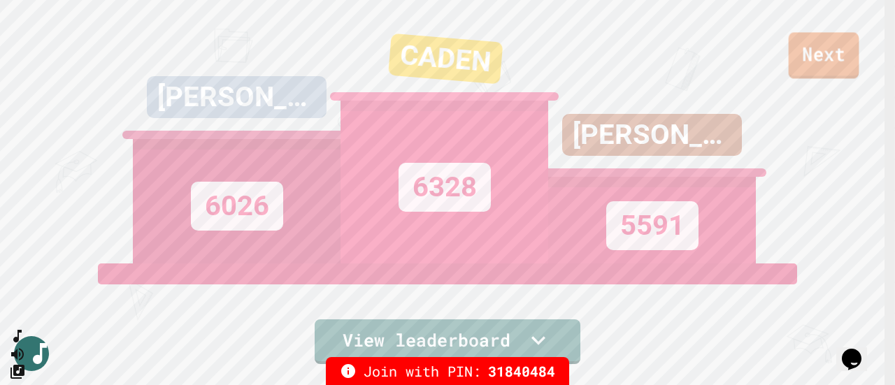
click at [821, 61] on link "Next" at bounding box center [824, 55] width 71 height 46
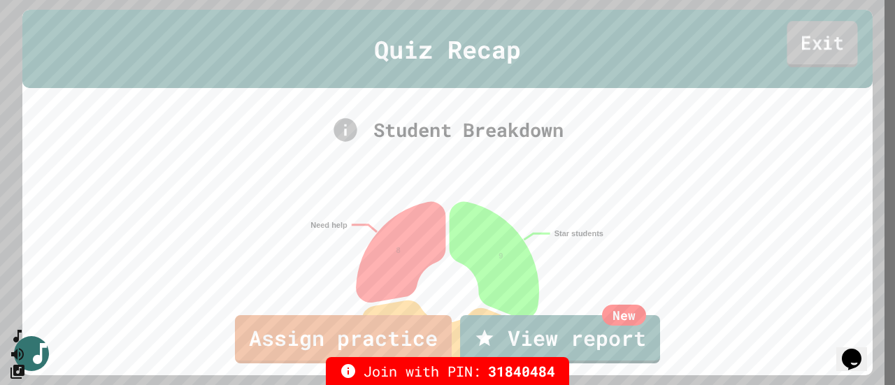
click at [814, 54] on link "Exit" at bounding box center [822, 44] width 71 height 46
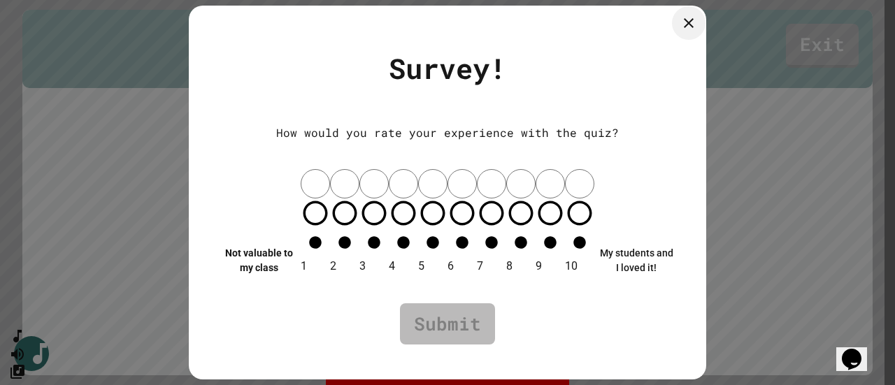
click at [683, 31] on icon at bounding box center [689, 23] width 17 height 17
